Goal: Information Seeking & Learning: Learn about a topic

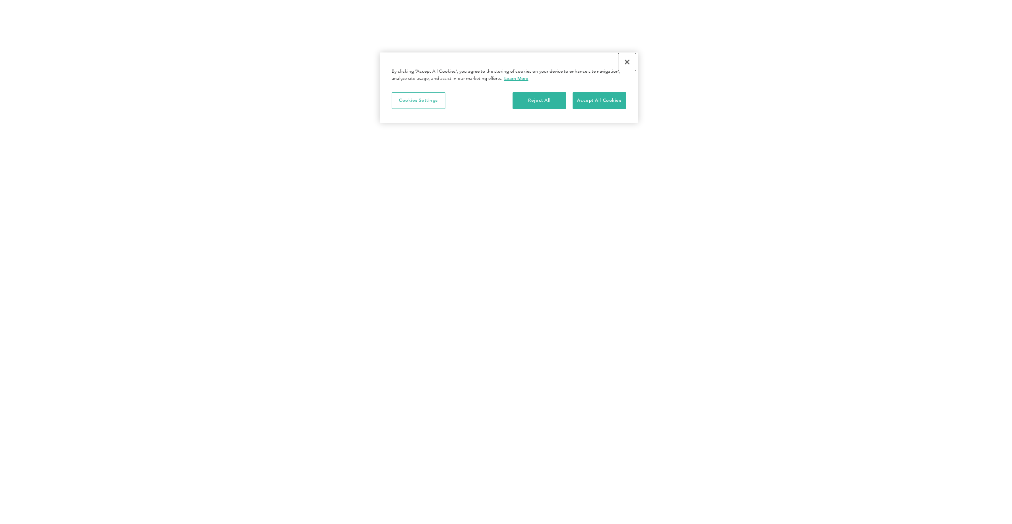
drag, startPoint x: 628, startPoint y: 60, endPoint x: 644, endPoint y: 90, distance: 34.3
click at [628, 60] on button "Close" at bounding box center [626, 61] width 17 height 17
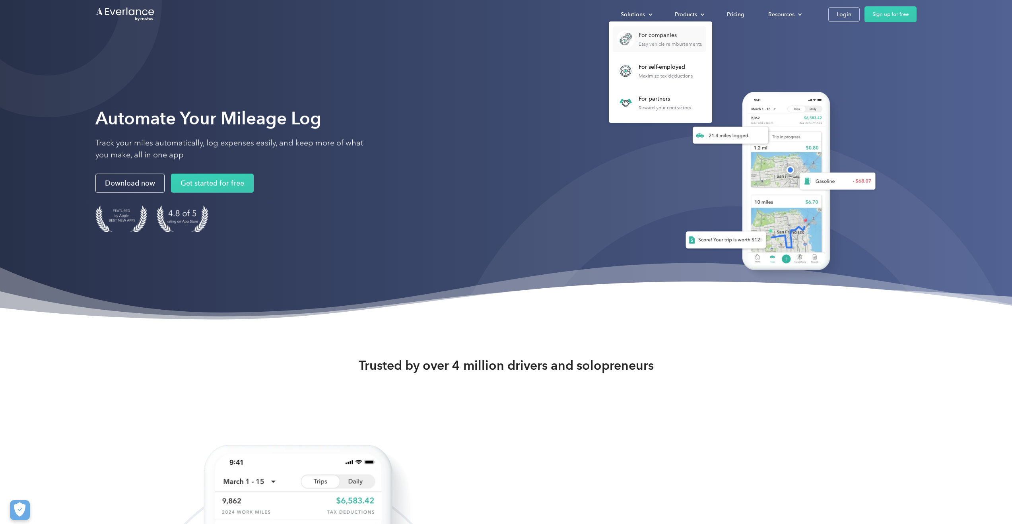
click at [660, 43] on div "Easy vehicle reimbursements" at bounding box center [669, 44] width 63 height 6
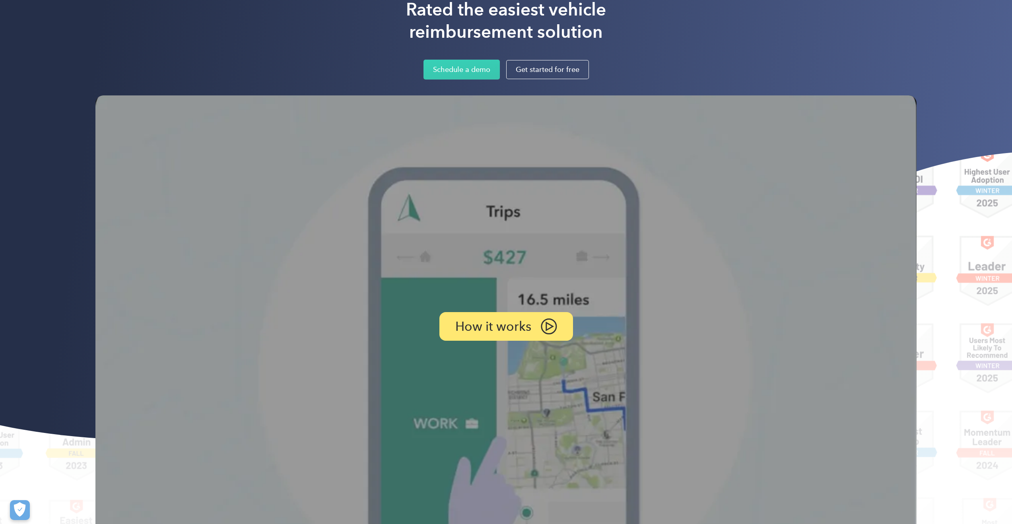
scroll to position [362, 0]
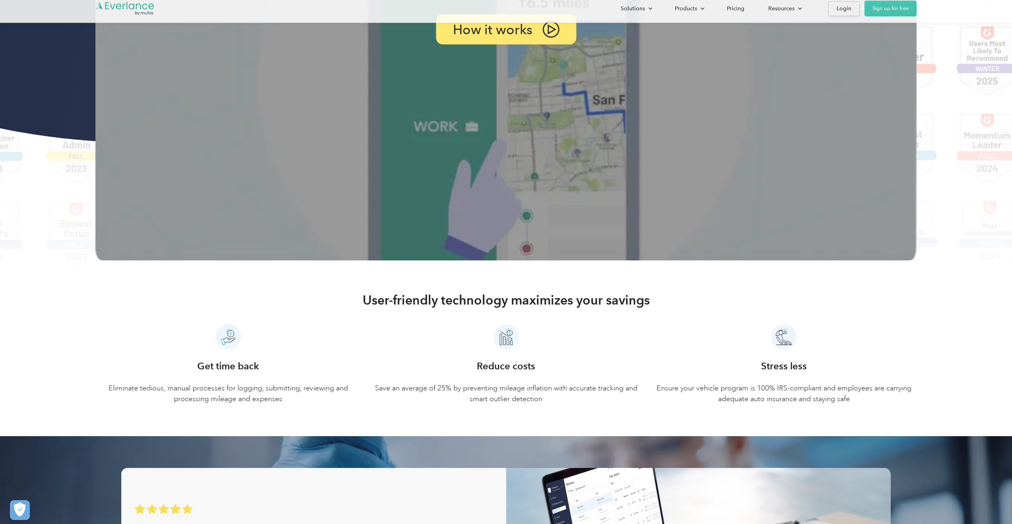
click at [526, 38] on div "How it works" at bounding box center [506, 29] width 140 height 30
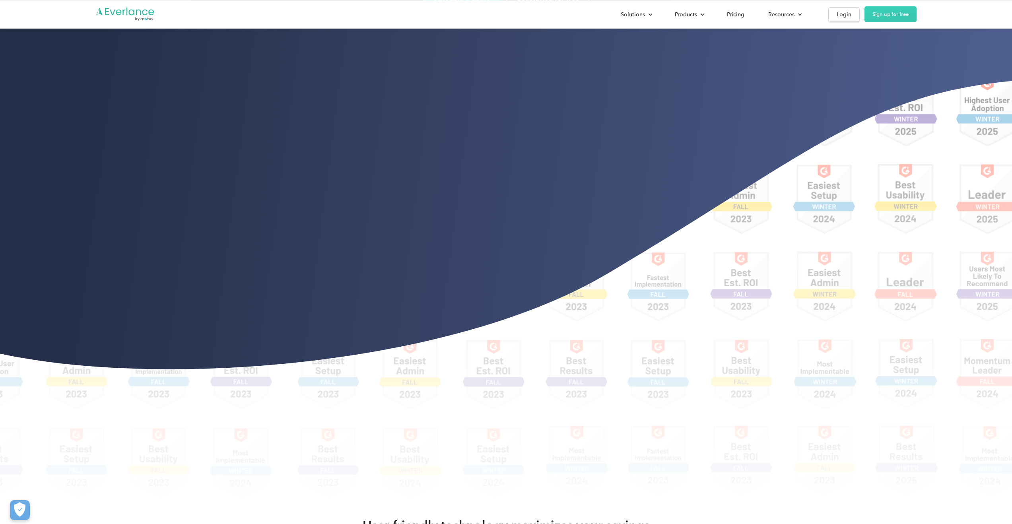
scroll to position [136, 0]
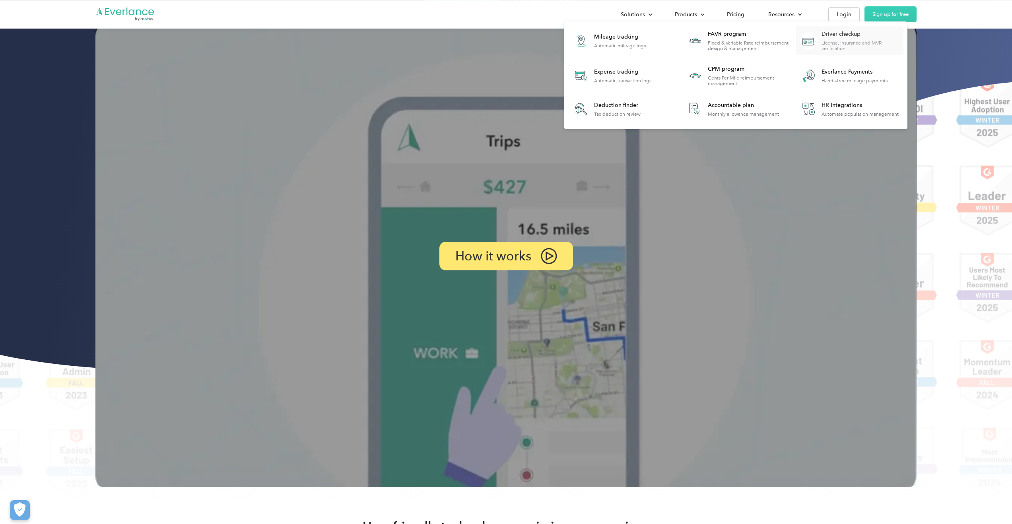
click at [836, 36] on div "Driver checkup" at bounding box center [862, 34] width 82 height 8
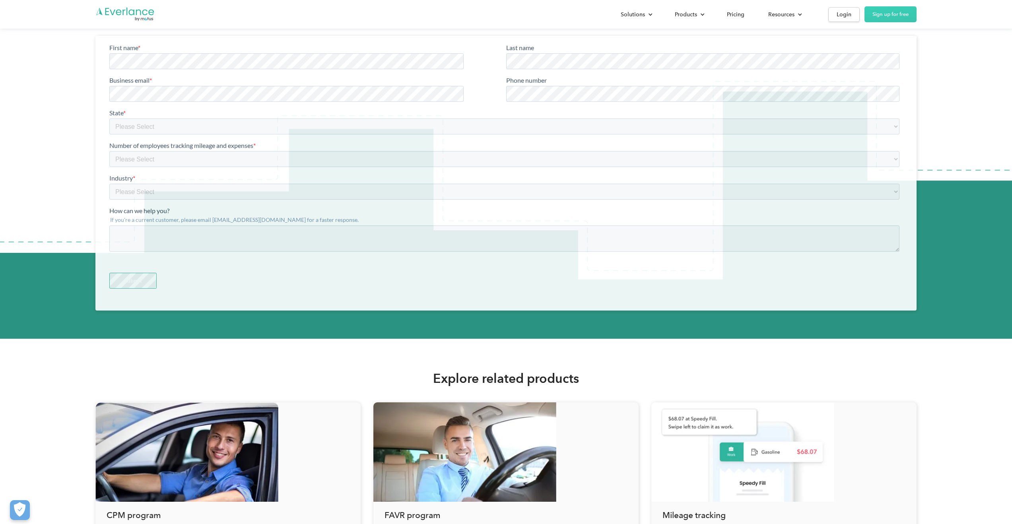
scroll to position [2331, 0]
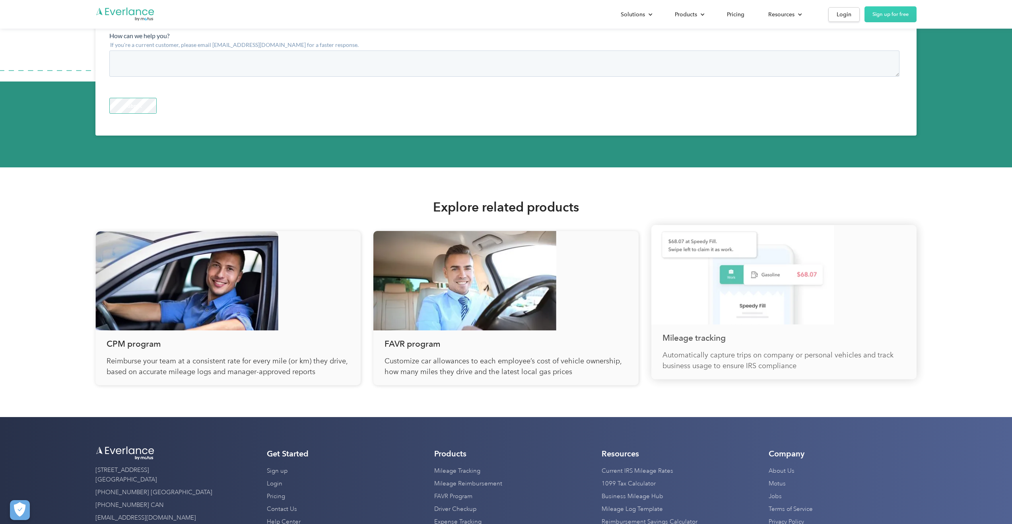
click at [772, 330] on div "Mileage tracking Automatically capture trips on company or personal vehicles an…" at bounding box center [783, 351] width 265 height 55
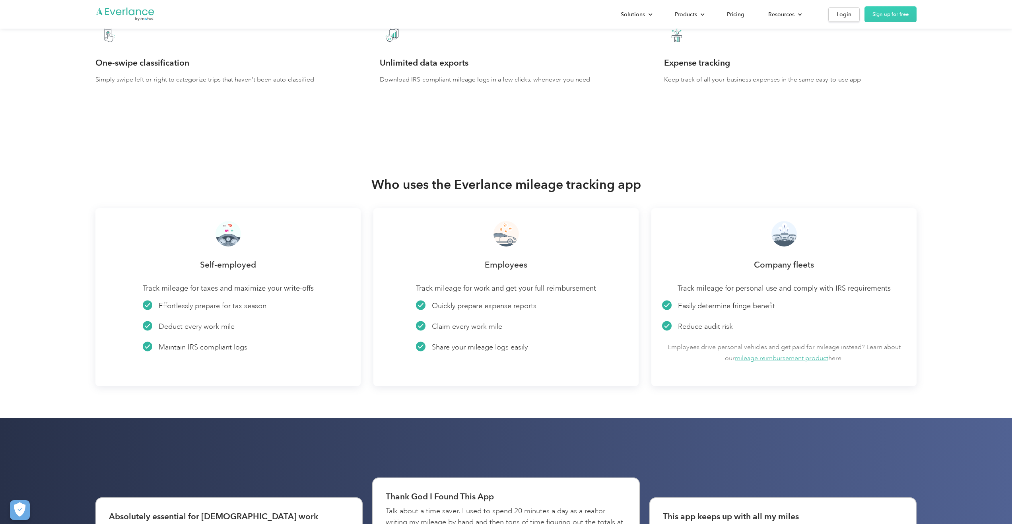
scroll to position [2011, 0]
